Goal: Find specific page/section: Find specific page/section

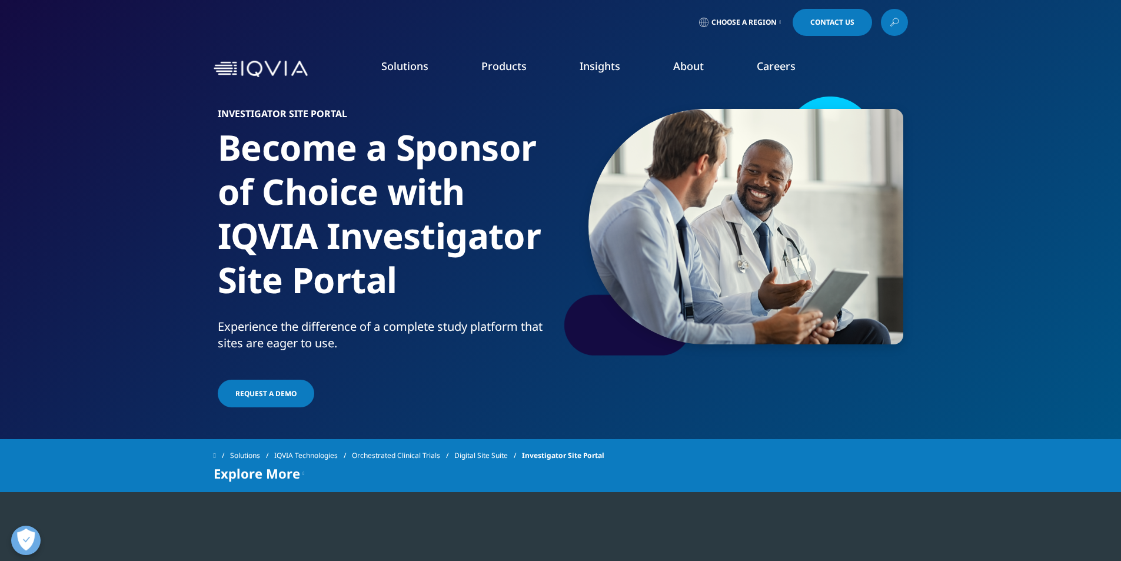
click at [558, 466] on span "Investigator Site Portal" at bounding box center [563, 455] width 82 height 21
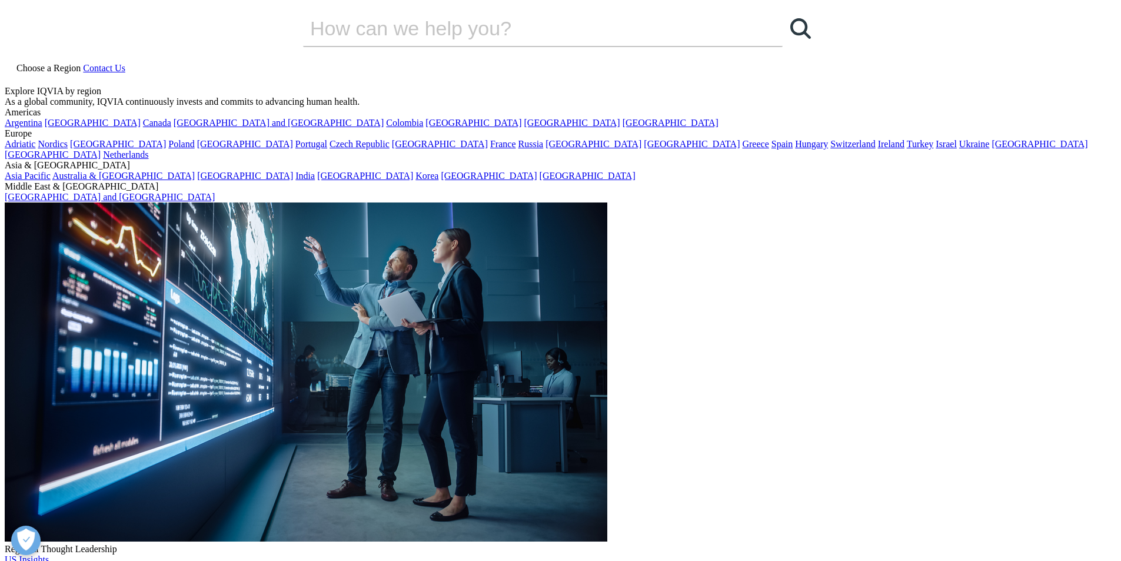
click at [14, 74] on icon at bounding box center [9, 79] width 9 height 10
